Goal: Find contact information: Obtain details needed to contact an individual or organization

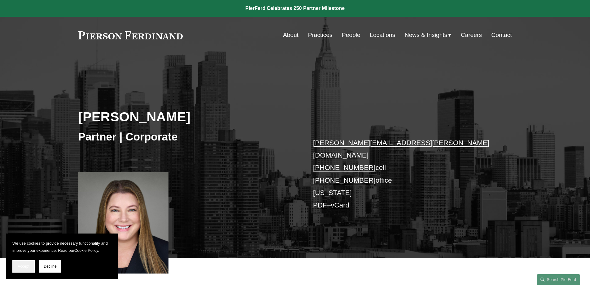
click at [17, 266] on button "Accept" at bounding box center [23, 266] width 22 height 12
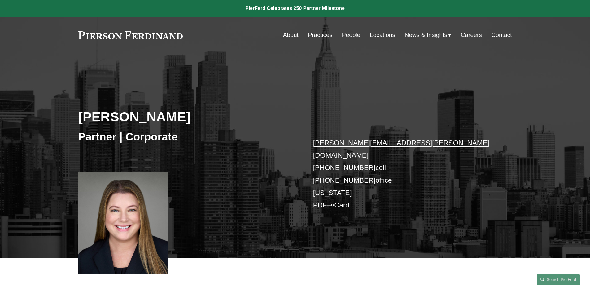
click at [347, 33] on link "People" at bounding box center [351, 35] width 19 height 12
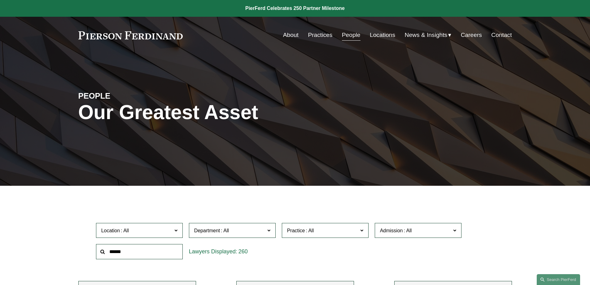
click at [166, 248] on input "text" at bounding box center [139, 251] width 87 height 15
type input "********"
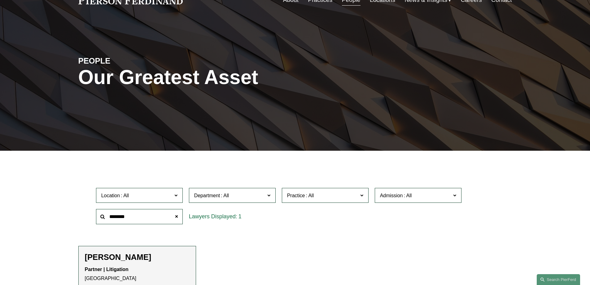
scroll to position [124, 0]
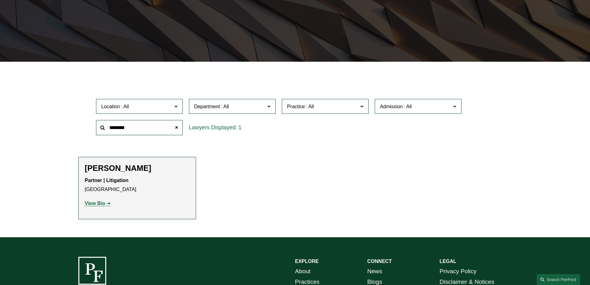
click at [103, 203] on strong "View Bio" at bounding box center [95, 202] width 20 height 5
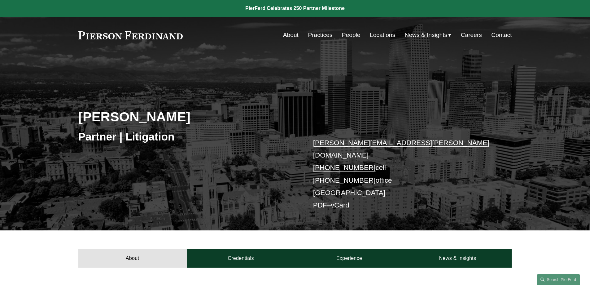
click at [374, 34] on link "Locations" at bounding box center [382, 35] width 25 height 12
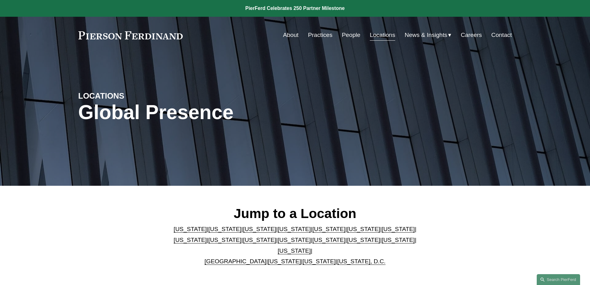
click at [243, 232] on link "[US_STATE]" at bounding box center [259, 229] width 33 height 7
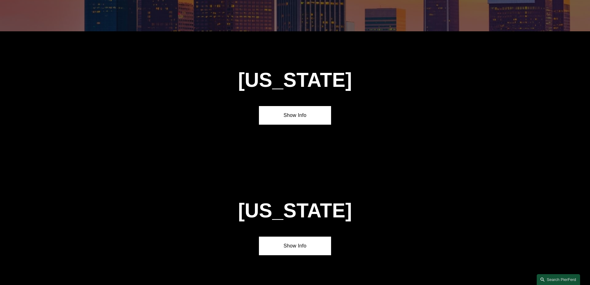
scroll to position [542, 0]
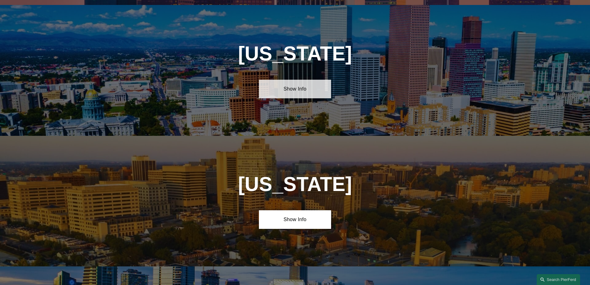
click at [295, 84] on link "Show Info" at bounding box center [295, 89] width 72 height 19
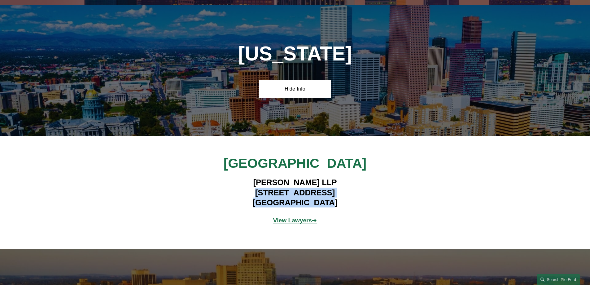
drag, startPoint x: 244, startPoint y: 186, endPoint x: 327, endPoint y: 194, distance: 83.8
click at [327, 194] on h4 "[PERSON_NAME] LLP [STREET_ADDRESS]" at bounding box center [295, 192] width 181 height 30
copy h4 "[STREET_ADDRESS]"
click at [292, 217] on strong "View Lawyers" at bounding box center [292, 220] width 39 height 7
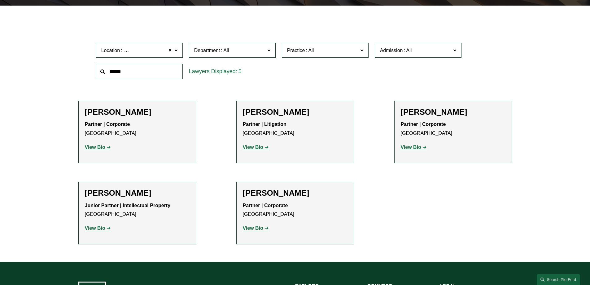
scroll to position [186, 0]
